Goal: Task Accomplishment & Management: Use online tool/utility

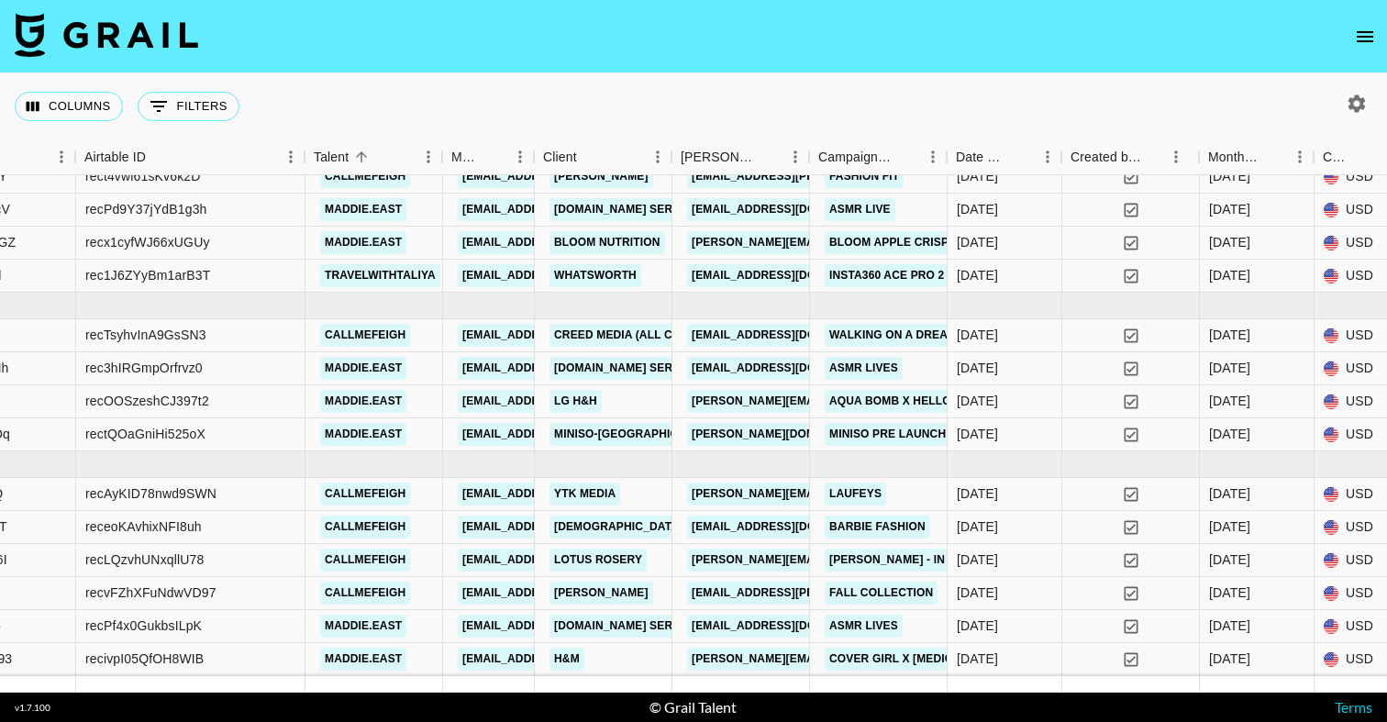
scroll to position [233, 306]
click at [1035, 397] on div "[DATE]" at bounding box center [1004, 401] width 115 height 33
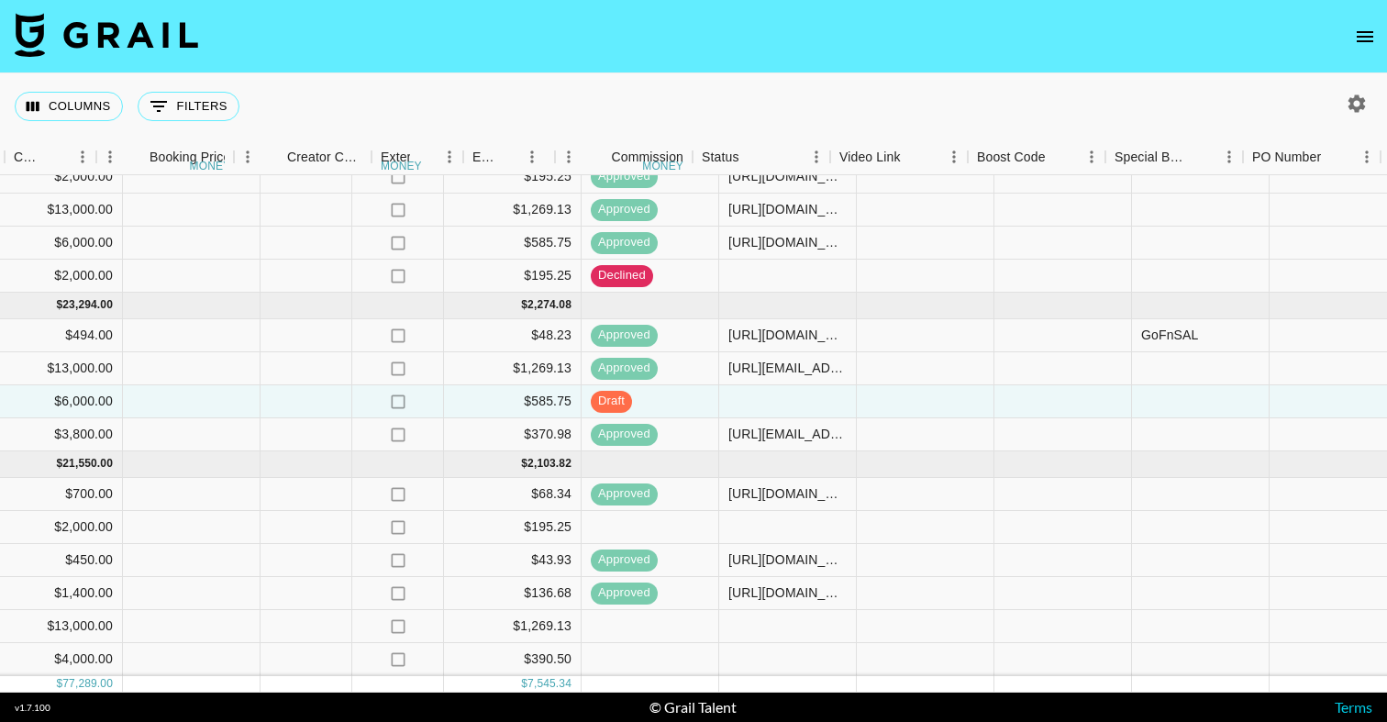
scroll to position [233, 1836]
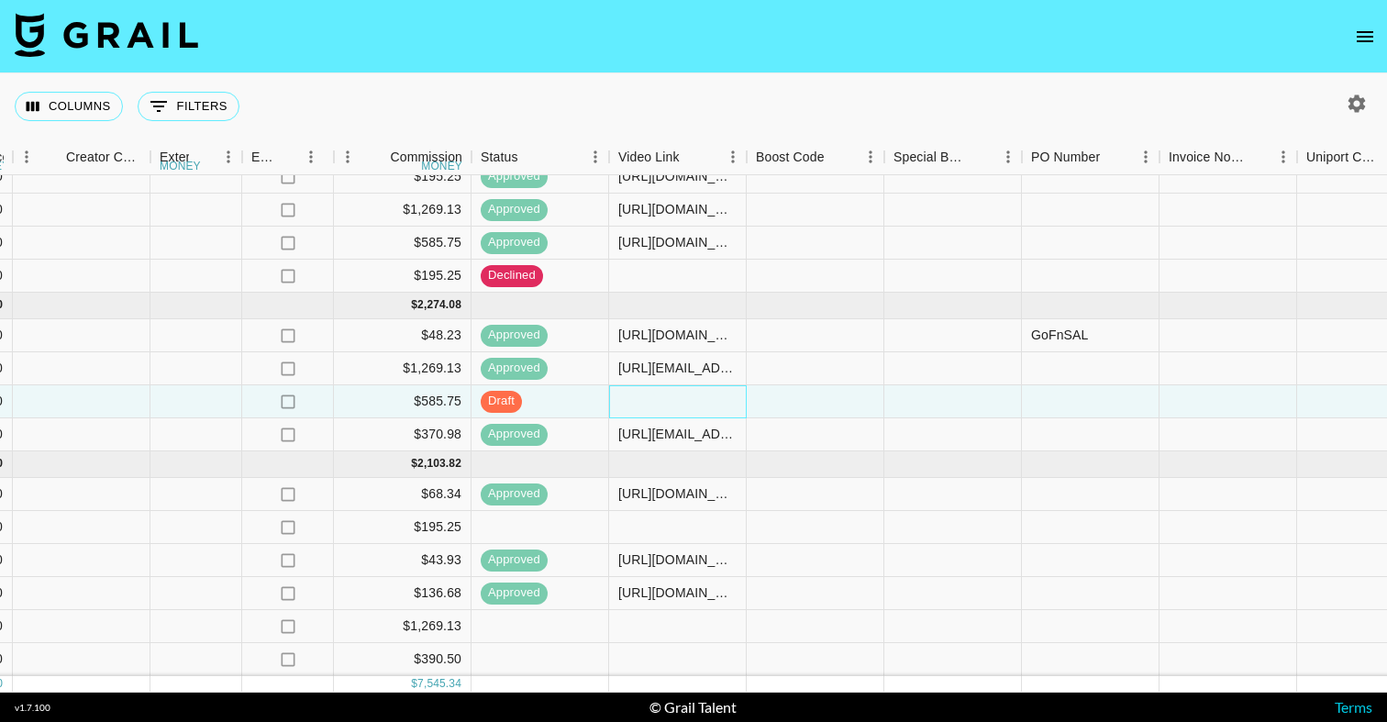
click at [660, 398] on div at bounding box center [678, 401] width 138 height 33
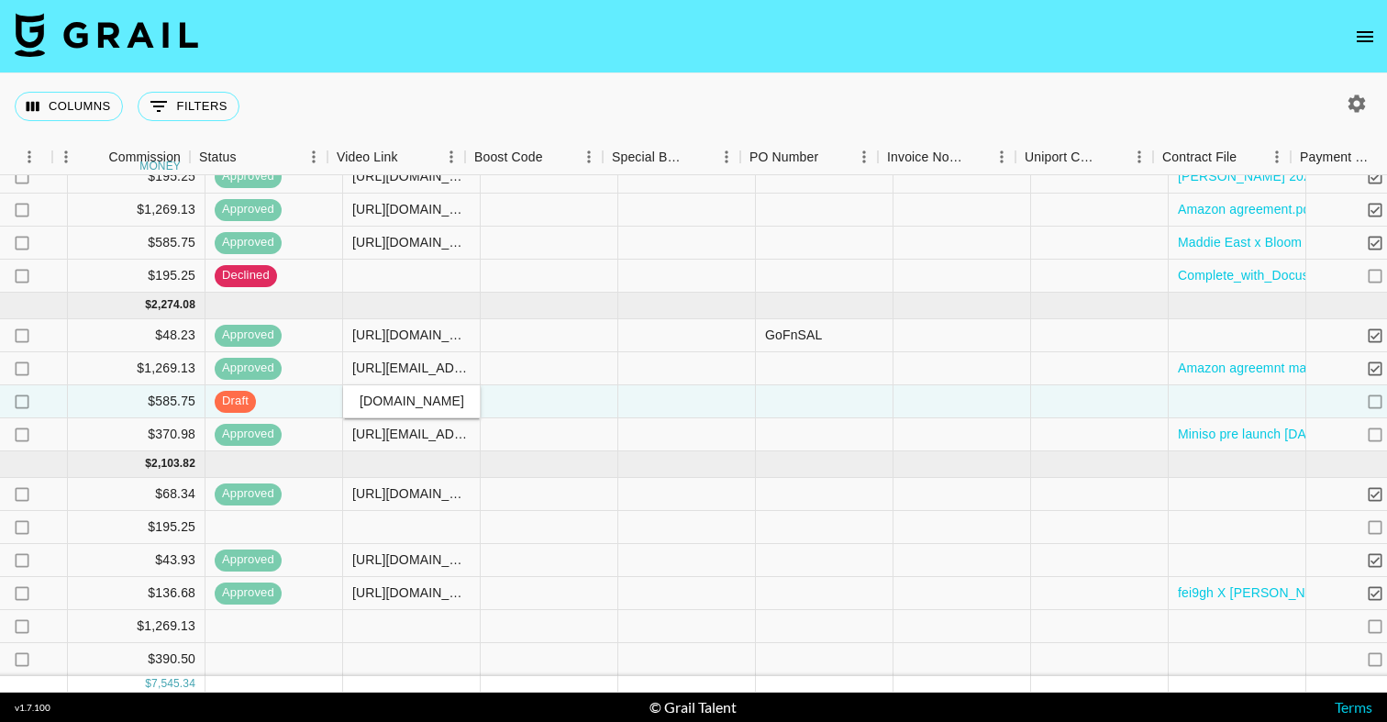
scroll to position [233, 2117]
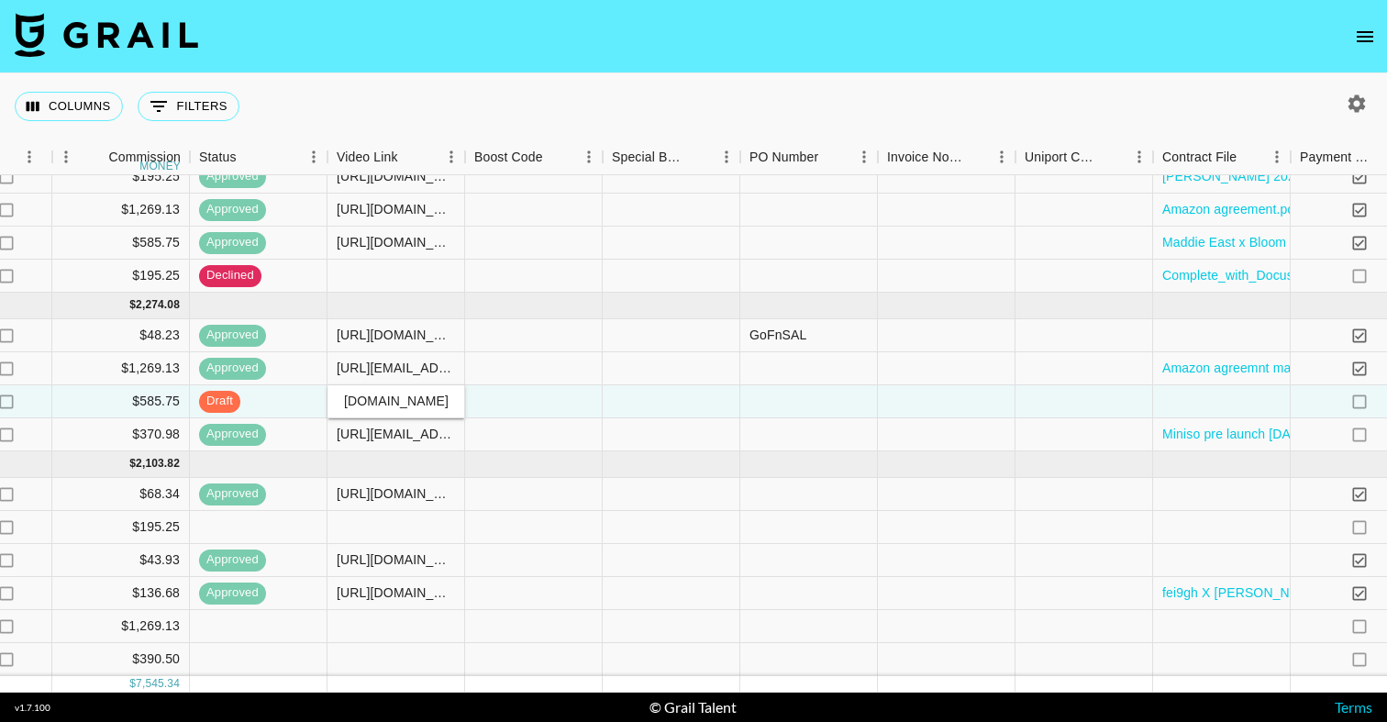
type input "[URL][EMAIL_ADDRESS][DOMAIN_NAME][DOMAIN_NAME]"
click at [1182, 401] on div at bounding box center [1222, 401] width 138 height 33
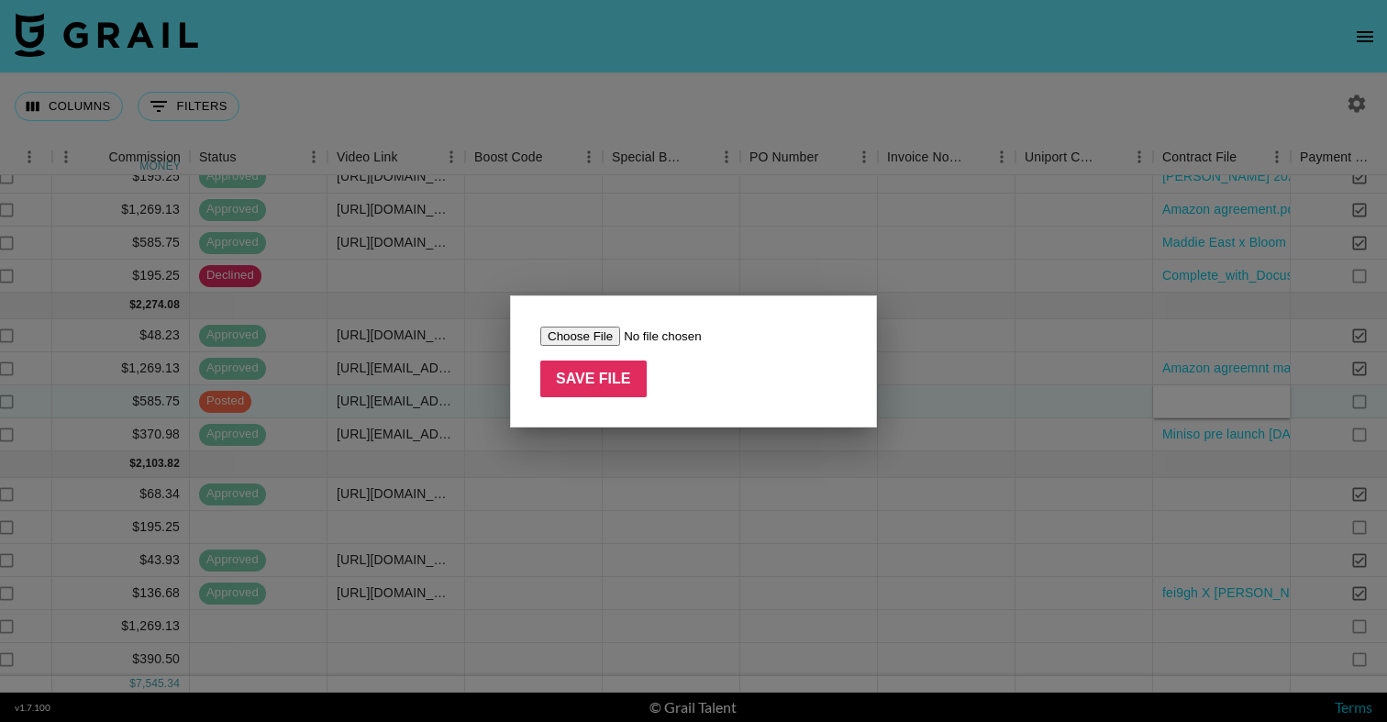
click at [563, 329] on input "file" at bounding box center [656, 336] width 232 height 19
type input "C:\fakepath\Belief X Hello kitty skincare doc .pdf"
click at [583, 365] on input "Save File" at bounding box center [593, 379] width 106 height 37
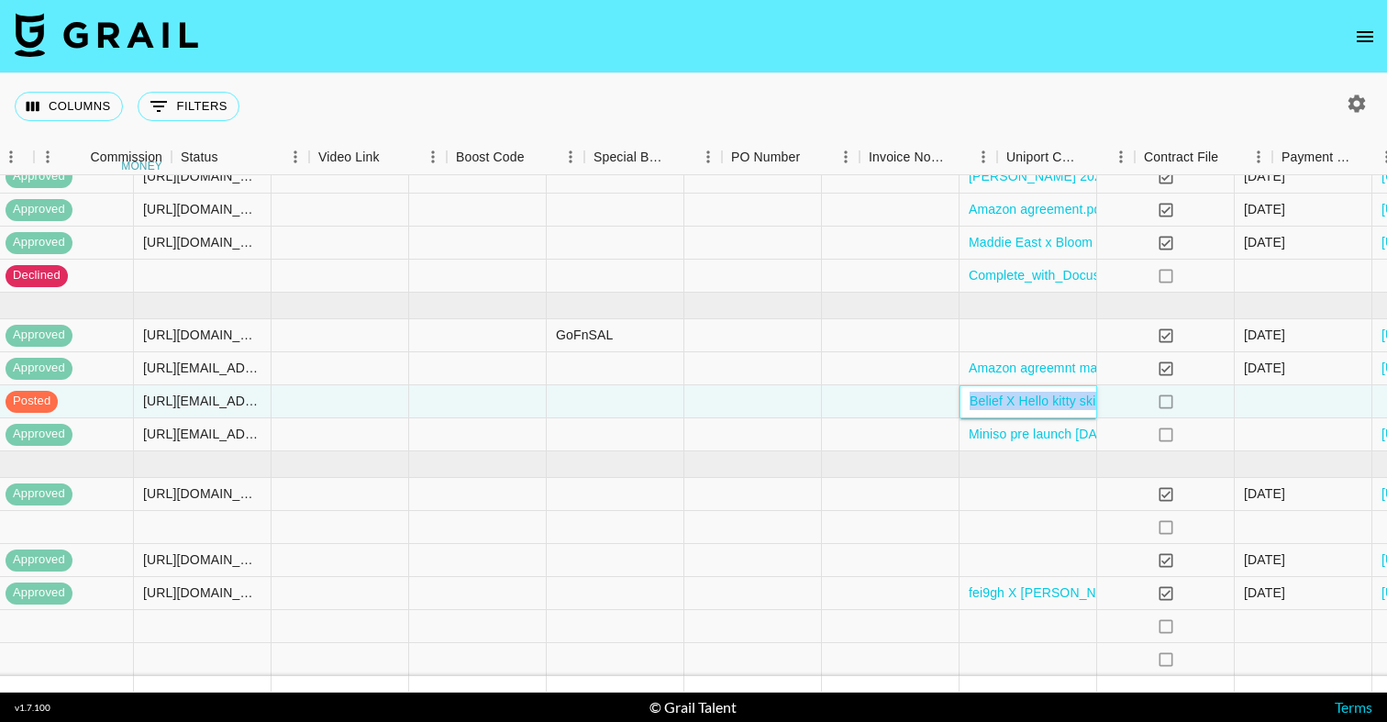
scroll to position [233, 2507]
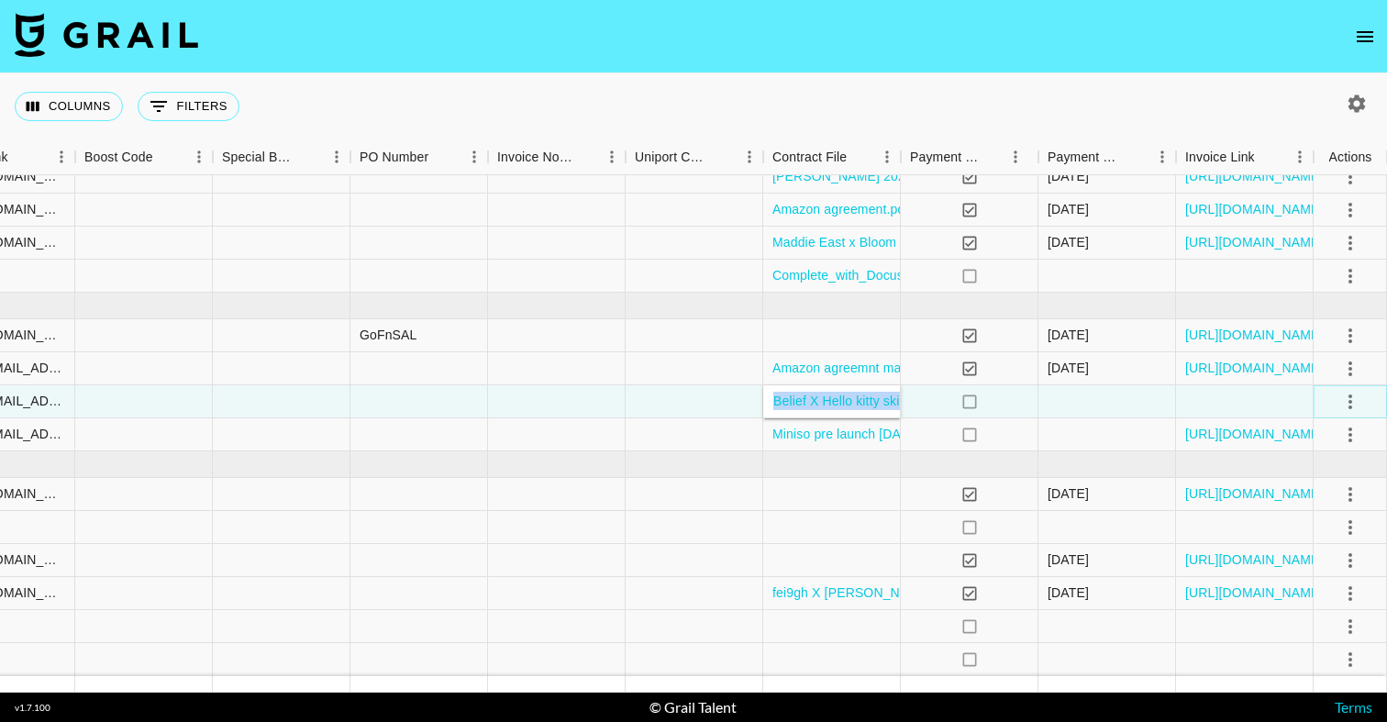
click at [1349, 404] on icon "select merge strategy" at bounding box center [1350, 402] width 22 height 22
click at [1308, 576] on div "Approve" at bounding box center [1311, 573] width 56 height 22
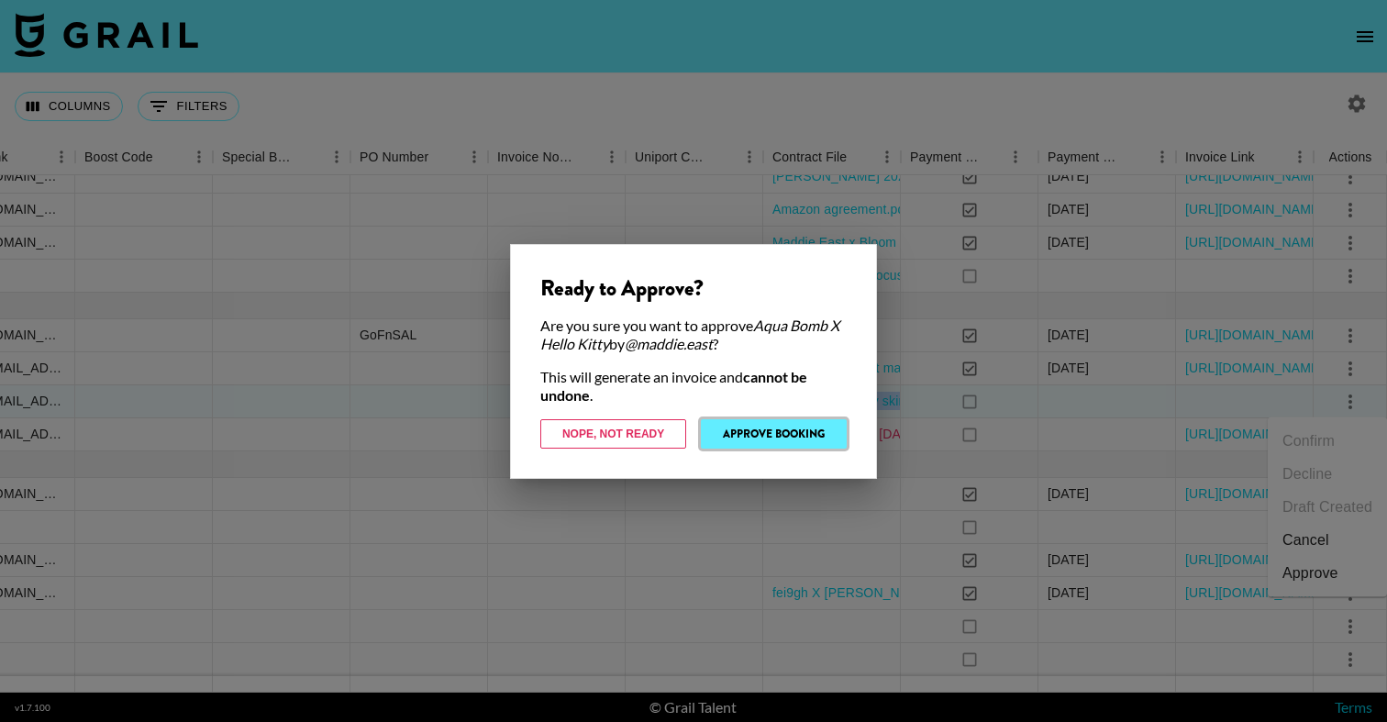
click at [774, 428] on button "Approve Booking" at bounding box center [774, 433] width 146 height 29
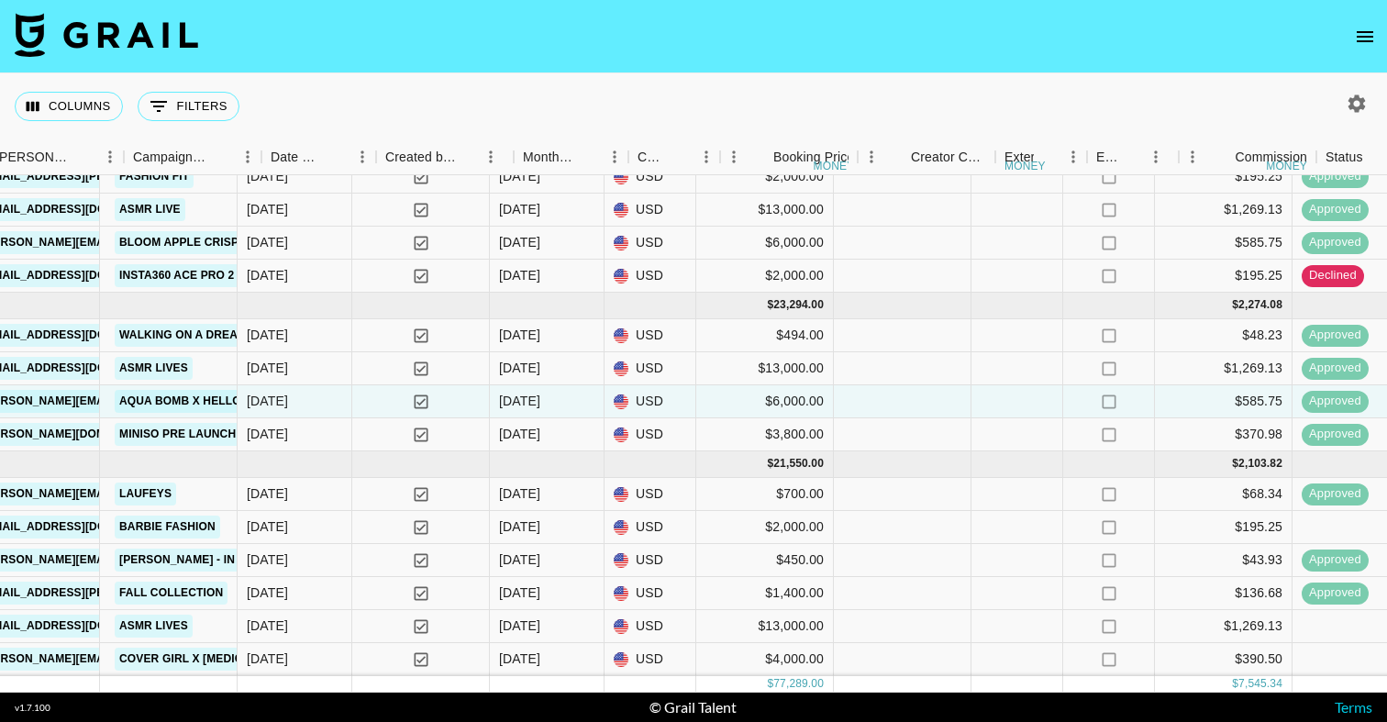
scroll to position [233, 1057]
